Goal: Task Accomplishment & Management: Use online tool/utility

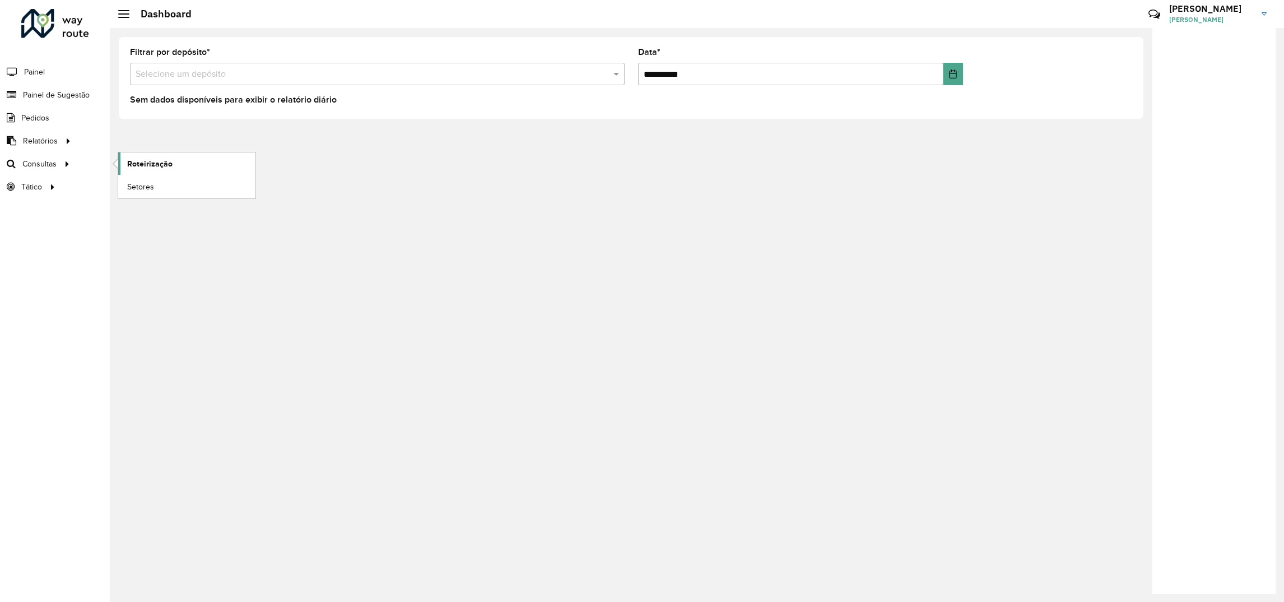
click at [186, 162] on link "Roteirização" at bounding box center [186, 163] width 137 height 22
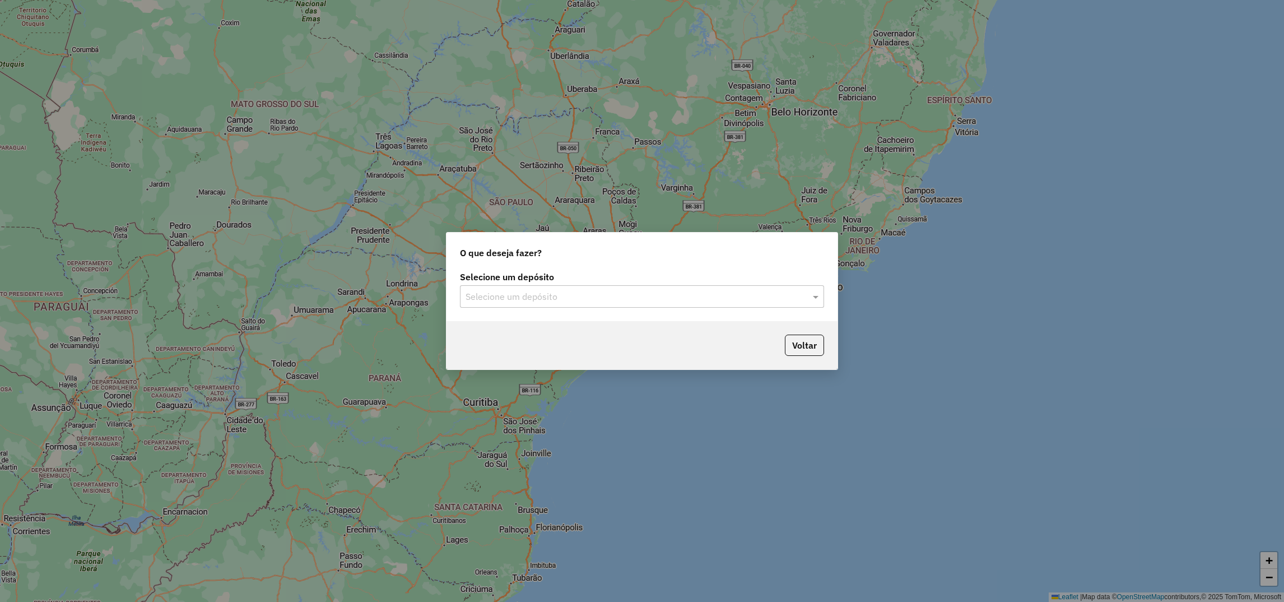
click at [500, 294] on input "text" at bounding box center [631, 296] width 331 height 13
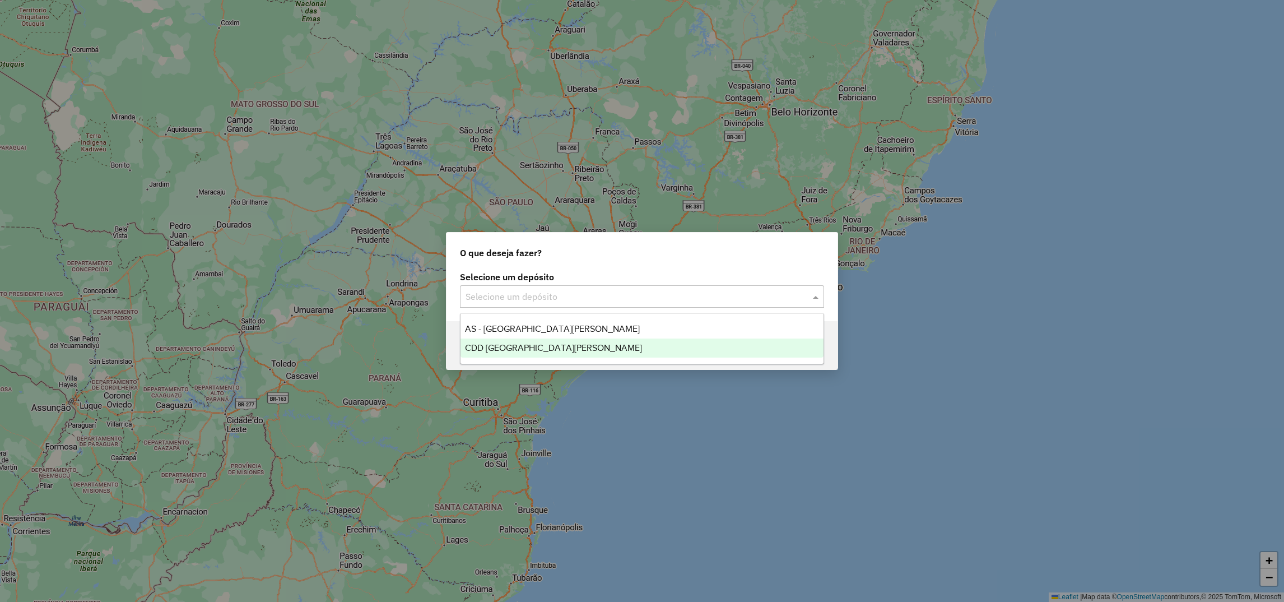
click at [499, 344] on span "CDD [GEOGRAPHIC_DATA]" at bounding box center [553, 348] width 177 height 10
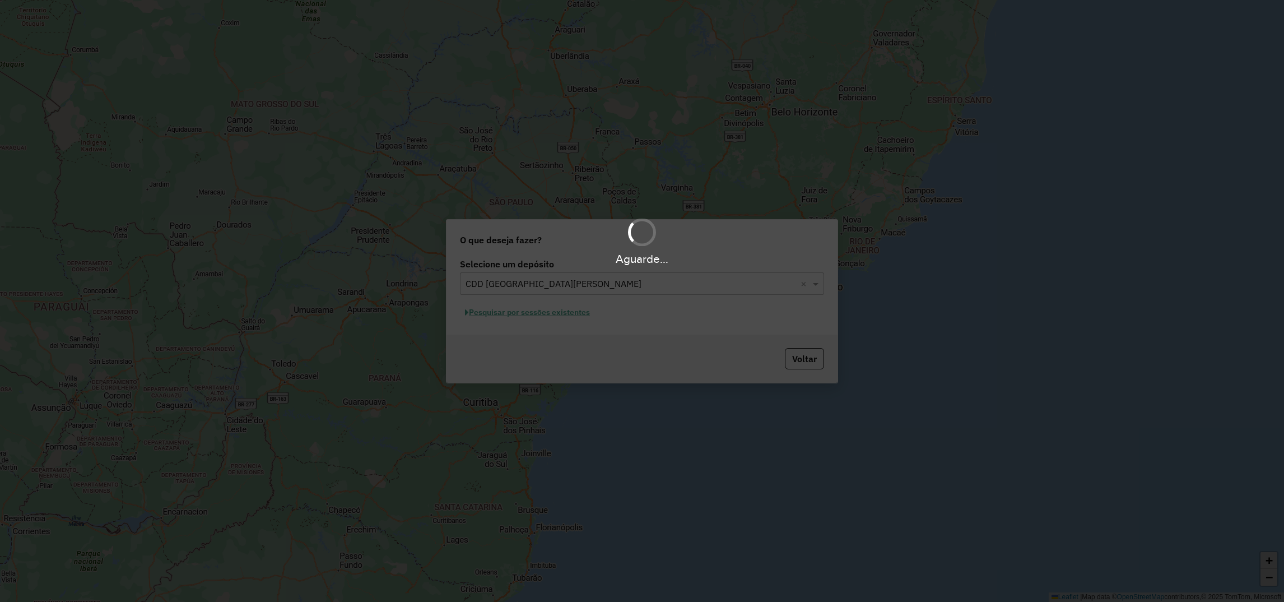
click at [528, 308] on div "Aguarde..." at bounding box center [642, 301] width 1284 height 602
click at [527, 310] on div "Aguarde..." at bounding box center [642, 301] width 1284 height 602
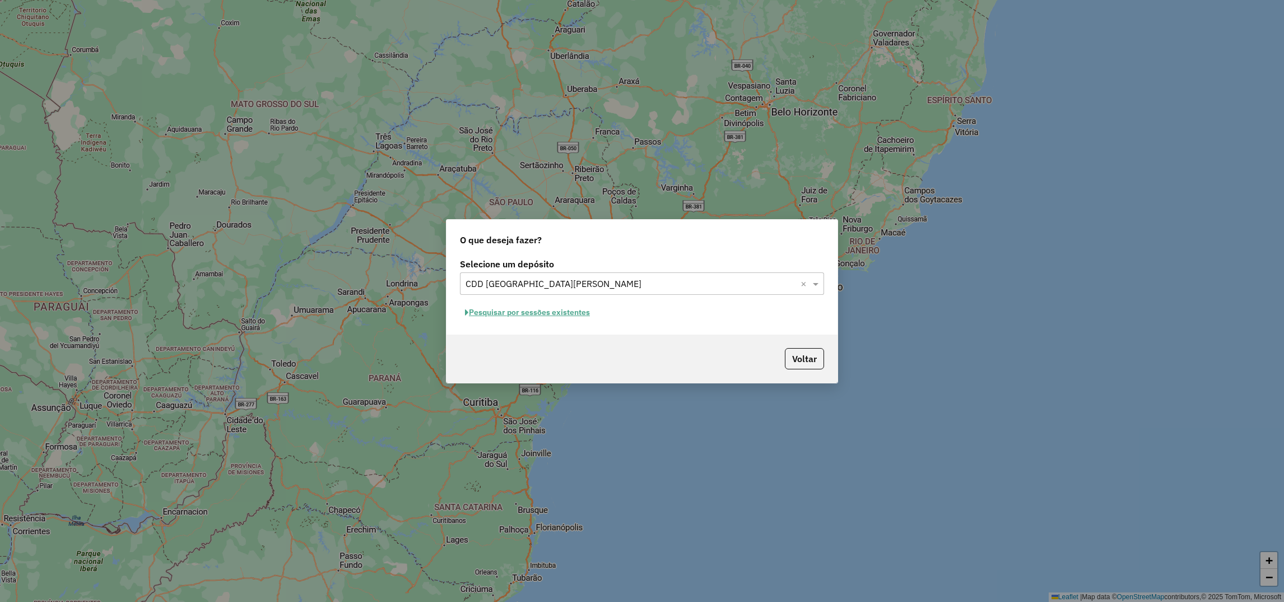
click at [562, 314] on button "Pesquisar por sessões existentes" at bounding box center [527, 312] width 135 height 17
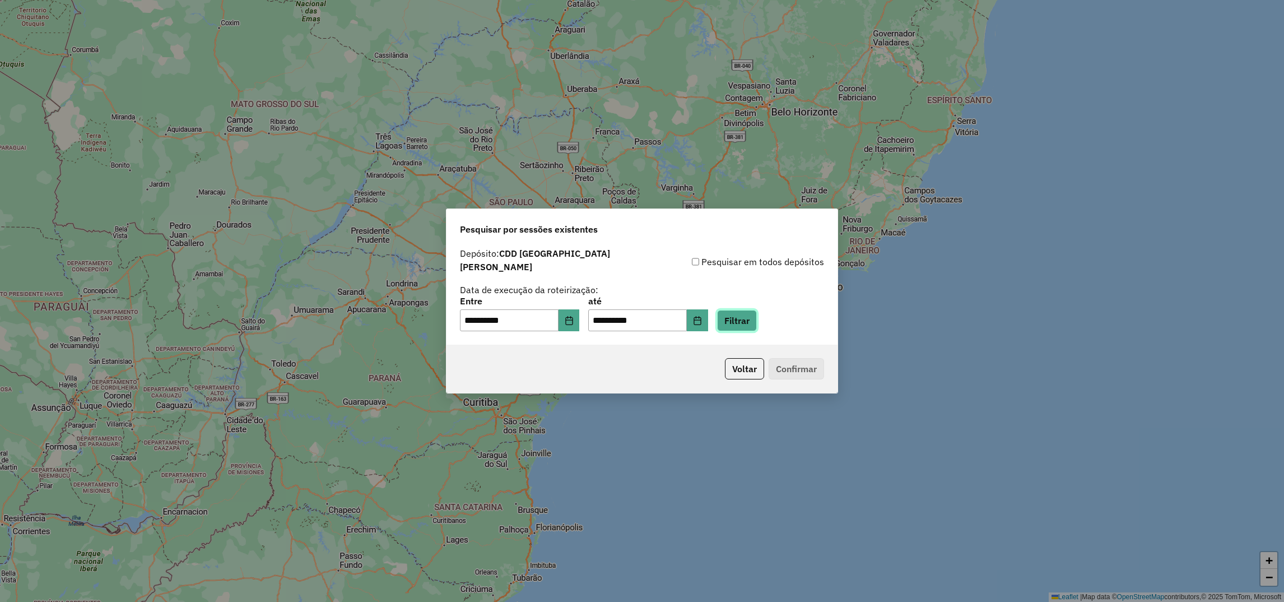
click at [757, 312] on button "Filtrar" at bounding box center [737, 320] width 40 height 21
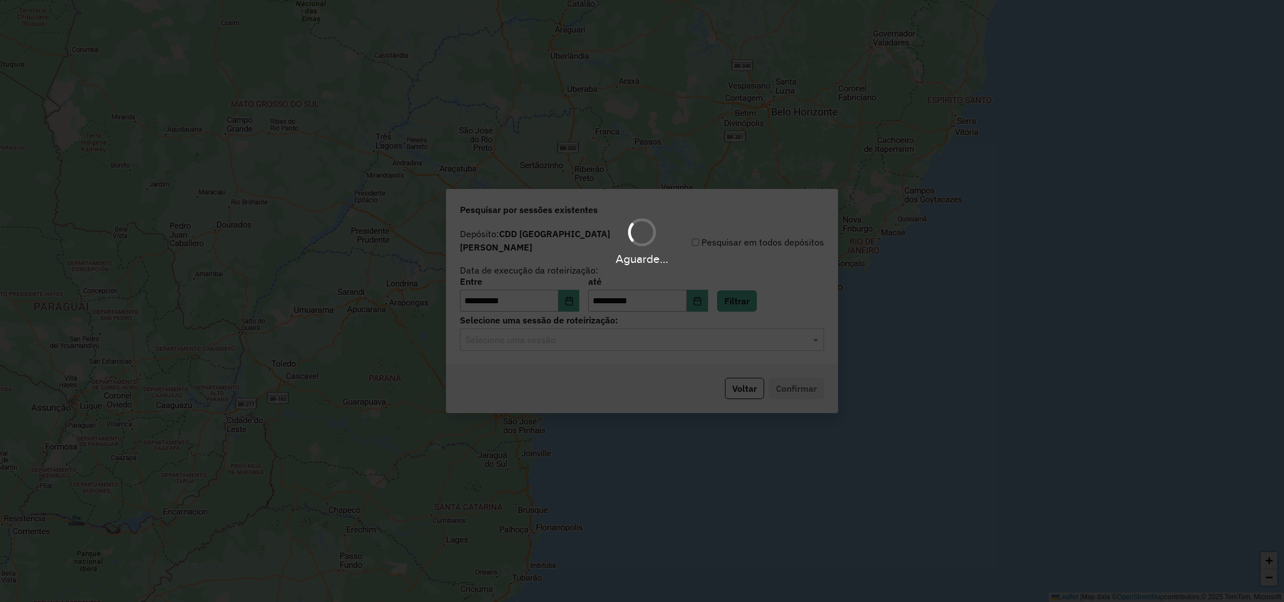
click at [523, 341] on div "Aguarde..." at bounding box center [642, 301] width 1284 height 602
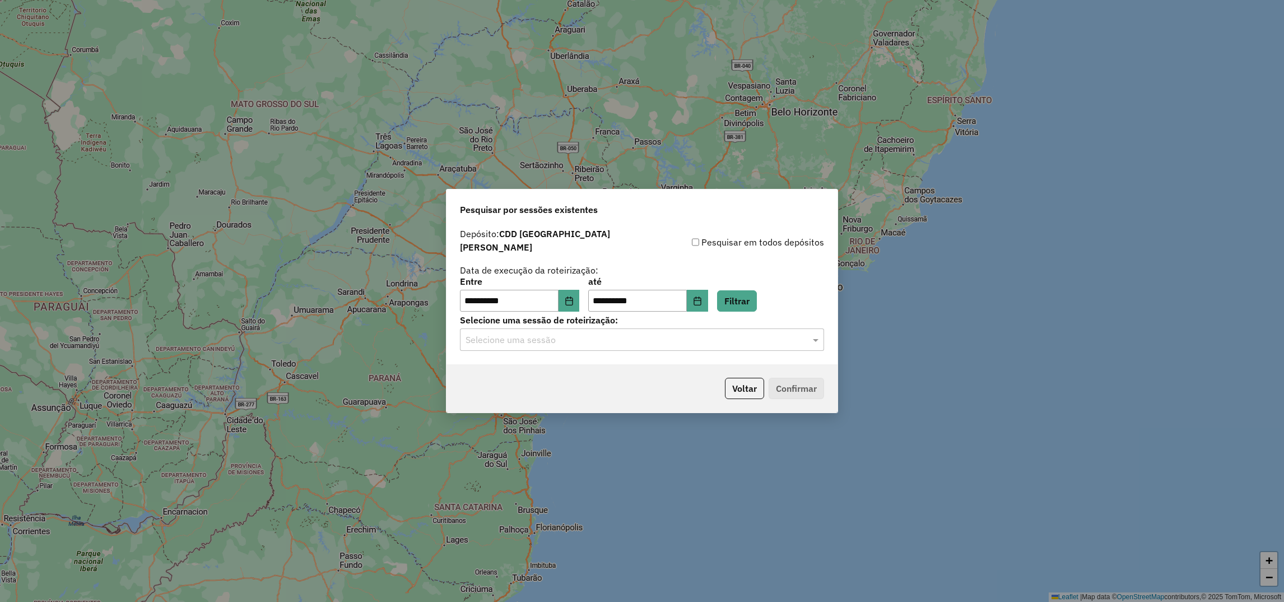
click at [488, 339] on input "text" at bounding box center [631, 339] width 331 height 13
click at [487, 360] on div "1275575 - 15/09/2025 14:41 (Rotas + AS)" at bounding box center [641, 366] width 363 height 19
click at [785, 381] on button "Confirmar" at bounding box center [796, 388] width 55 height 21
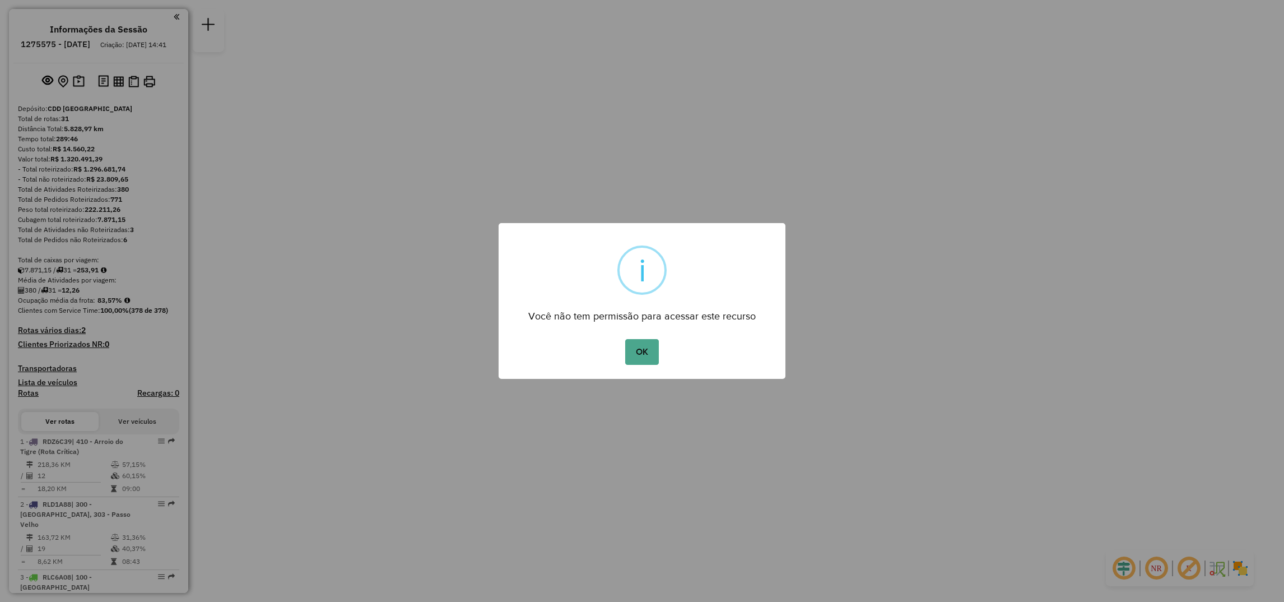
click at [660, 348] on div "OK No Cancel" at bounding box center [642, 351] width 287 height 31
click at [650, 355] on button "OK" at bounding box center [641, 352] width 33 height 26
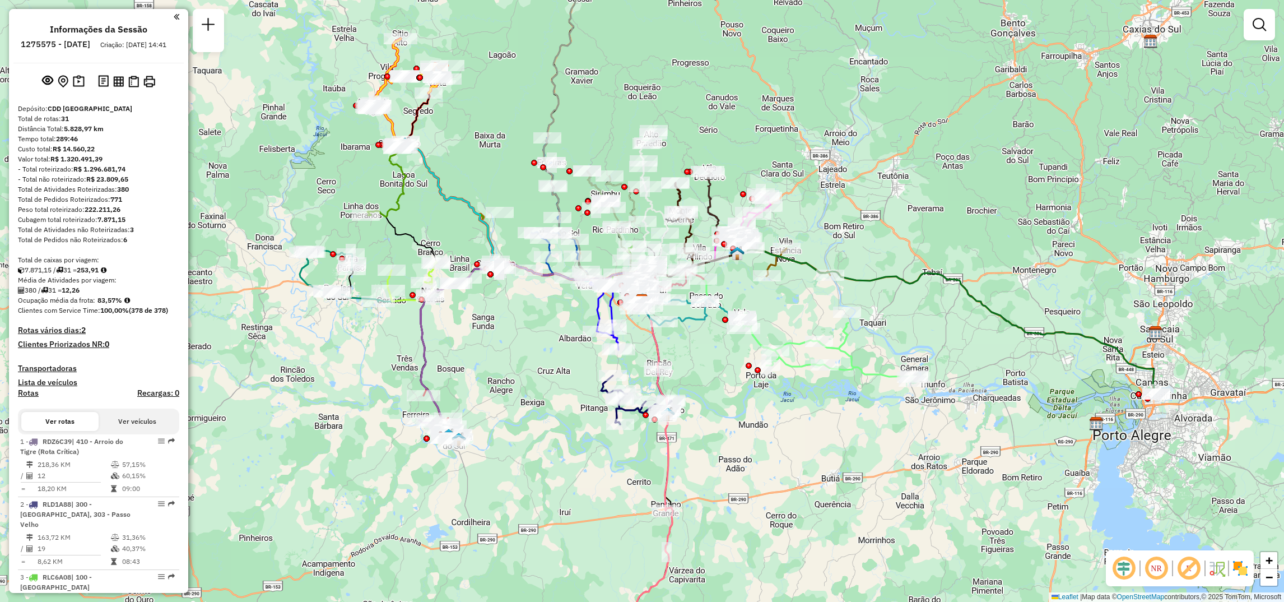
select select "**********"
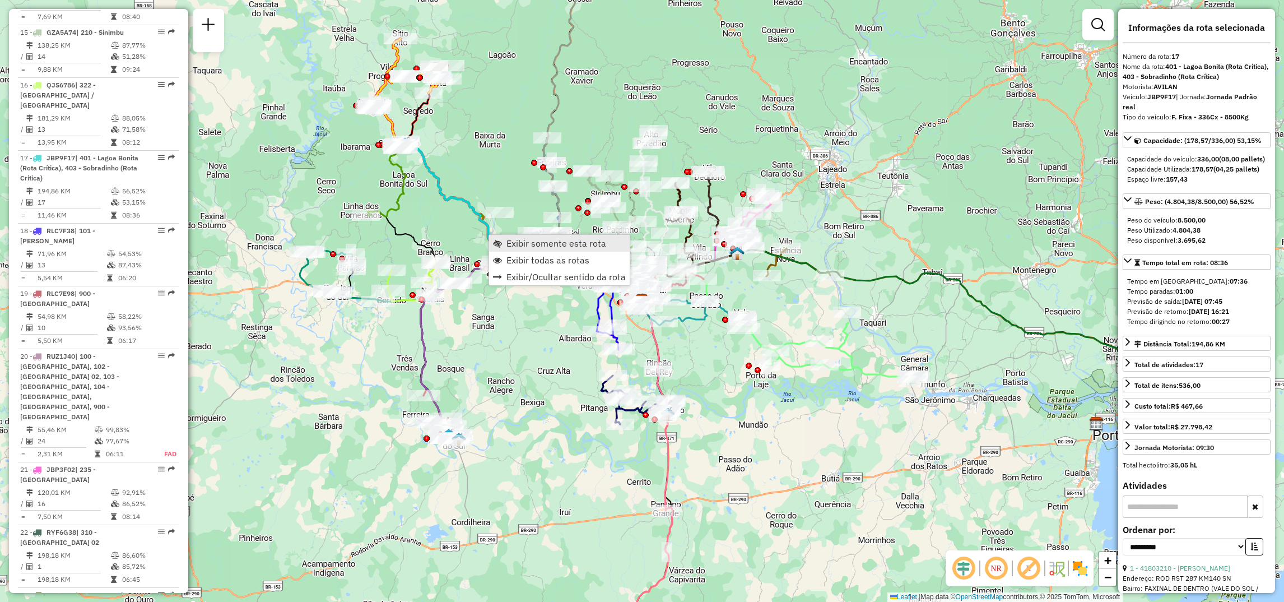
scroll to position [1430, 0]
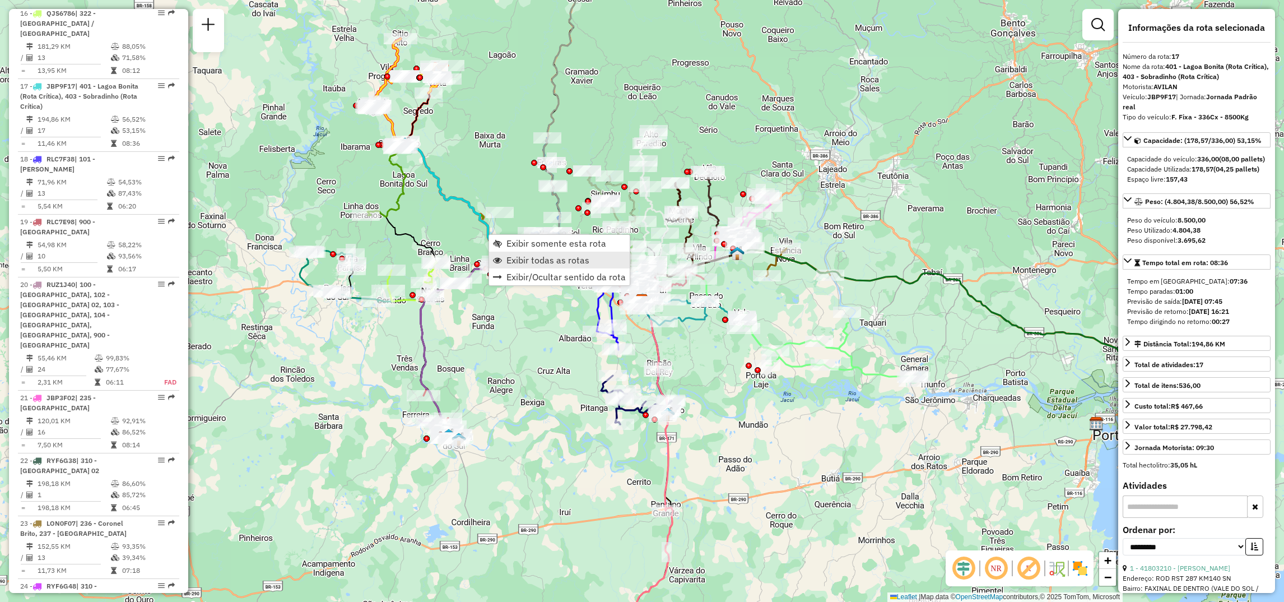
click at [510, 258] on span "Exibir todas as rotas" at bounding box center [547, 259] width 83 height 9
click at [488, 220] on link "Exibir somente esta rota" at bounding box center [539, 214] width 141 height 17
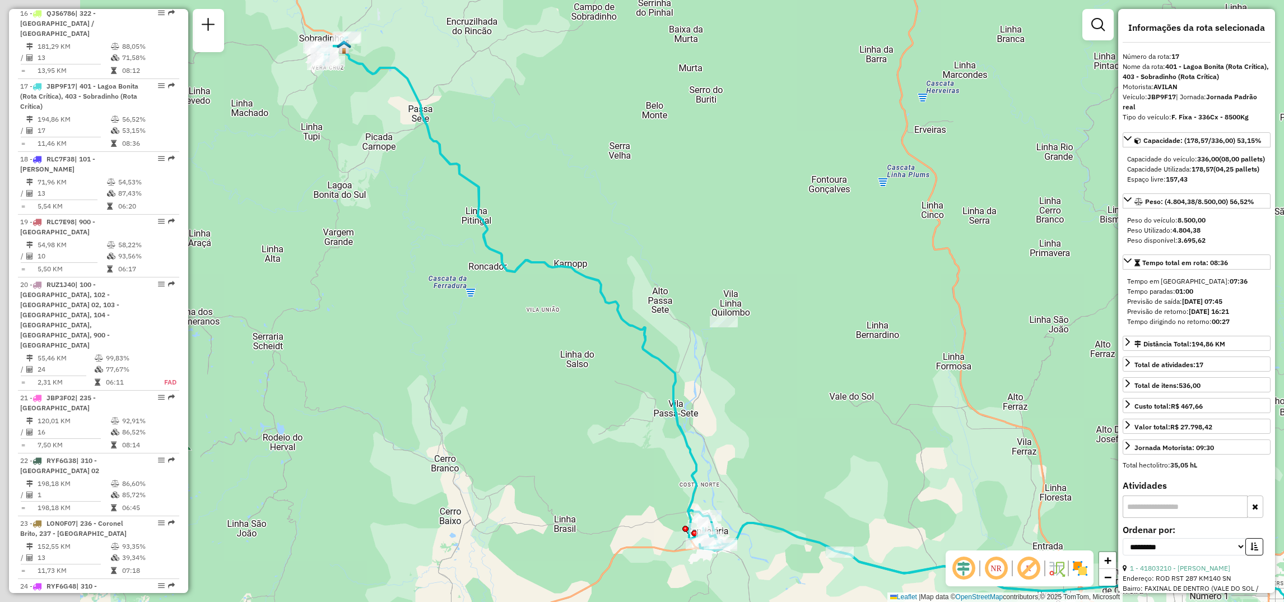
drag, startPoint x: 738, startPoint y: 318, endPoint x: 836, endPoint y: 322, distance: 98.7
click at [836, 322] on div "Janela de atendimento Grade de atendimento Capacidade Transportadoras Veículos …" at bounding box center [642, 301] width 1284 height 602
click at [727, 327] on div at bounding box center [725, 321] width 28 height 11
